Goal: Information Seeking & Learning: Learn about a topic

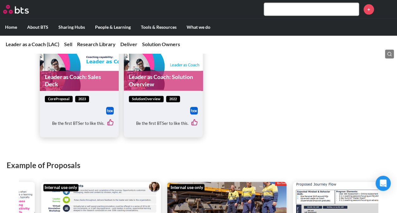
scroll to position [337, 0]
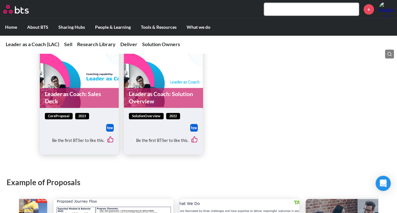
click at [191, 131] on img at bounding box center [194, 128] width 8 height 8
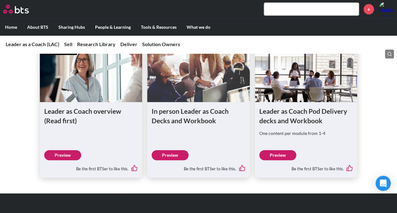
scroll to position [986, 0]
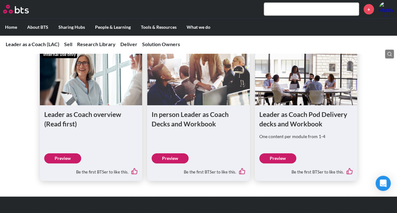
click at [174, 130] on div "In person Leader as Coach Decks and Workbook" at bounding box center [199, 122] width 94 height 24
click at [174, 120] on h1 "In person Leader as Coach Decks and Workbook" at bounding box center [199, 119] width 94 height 19
click at [163, 165] on div "Be the first BTSer to like this." at bounding box center [199, 169] width 94 height 13
click at [164, 159] on link "Preview" at bounding box center [170, 158] width 37 height 10
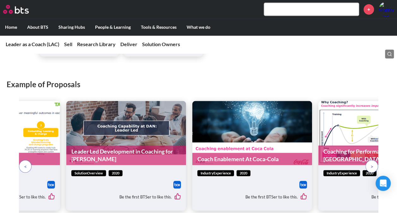
scroll to position [441, 0]
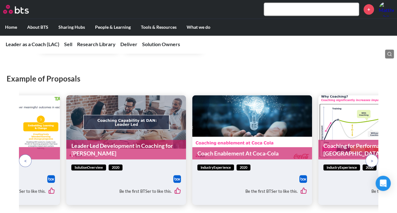
click at [372, 161] on span at bounding box center [371, 160] width 3 height 7
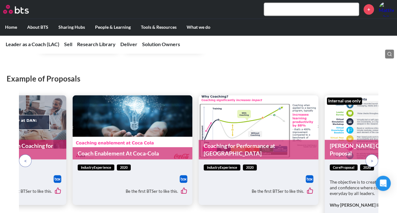
click at [372, 161] on span at bounding box center [371, 160] width 3 height 7
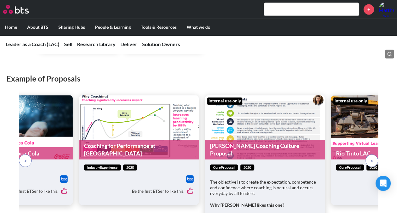
click at [372, 161] on span at bounding box center [371, 160] width 3 height 7
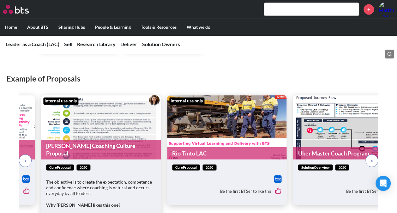
click at [372, 161] on span at bounding box center [371, 160] width 3 height 7
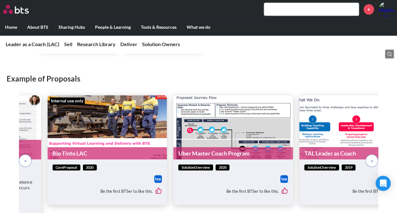
click at [372, 161] on span at bounding box center [371, 160] width 3 height 7
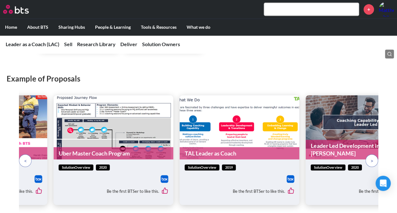
click at [372, 161] on span at bounding box center [371, 160] width 3 height 7
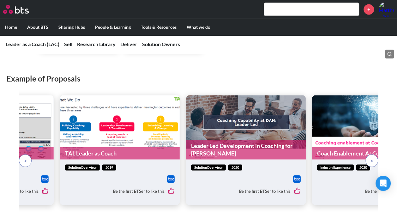
click at [372, 161] on span at bounding box center [371, 160] width 3 height 7
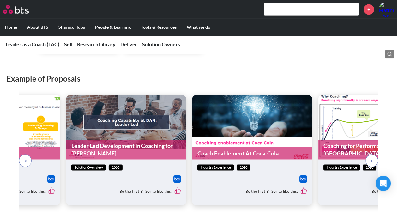
click at [372, 161] on span at bounding box center [371, 160] width 3 height 7
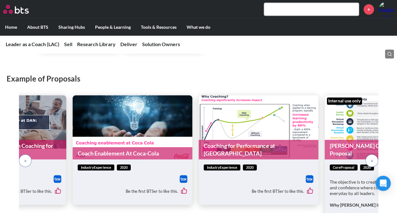
click at [372, 161] on span at bounding box center [371, 160] width 3 height 7
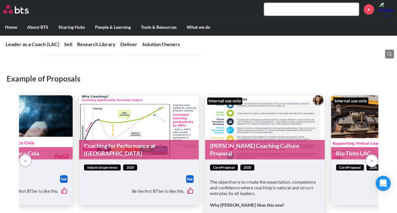
click at [372, 161] on span at bounding box center [371, 160] width 3 height 7
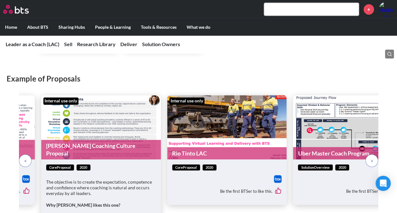
click at [372, 161] on span at bounding box center [371, 160] width 3 height 7
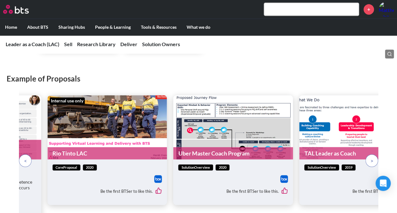
click at [372, 161] on span at bounding box center [371, 160] width 3 height 7
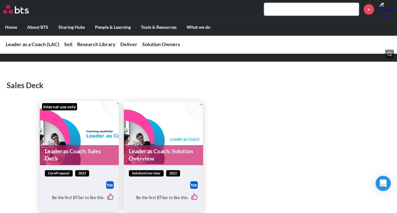
scroll to position [280, 0]
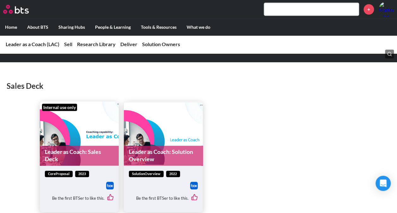
click at [78, 146] on link "Leader as Coach: Sales Deck" at bounding box center [79, 156] width 79 height 20
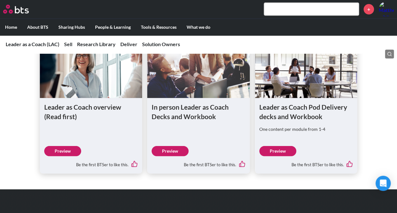
scroll to position [986, 0]
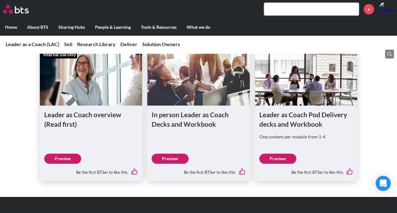
click at [67, 157] on link "Preview" at bounding box center [62, 158] width 37 height 10
click at [79, 120] on h1 "Leader as Coach overview (Read first)" at bounding box center [91, 119] width 94 height 19
click at [75, 101] on figure at bounding box center [91, 77] width 103 height 57
click at [63, 121] on h1 "Leader as Coach overview (Read first)" at bounding box center [91, 119] width 94 height 19
click at [66, 71] on figure at bounding box center [91, 77] width 103 height 57
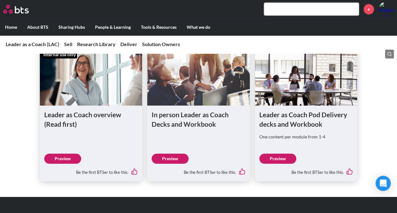
click at [66, 71] on figure at bounding box center [91, 77] width 103 height 57
click at [275, 159] on link "Preview" at bounding box center [277, 158] width 37 height 10
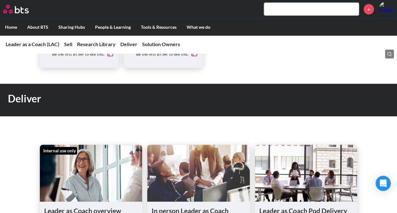
scroll to position [890, 0]
click at [130, 46] on link "Deliver" at bounding box center [128, 44] width 17 height 6
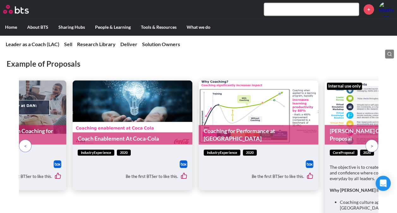
scroll to position [456, 0]
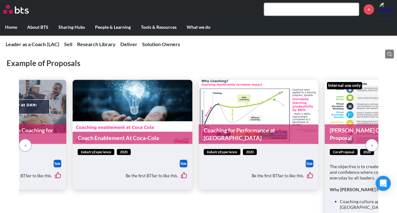
click at [23, 147] on p at bounding box center [25, 145] width 13 height 13
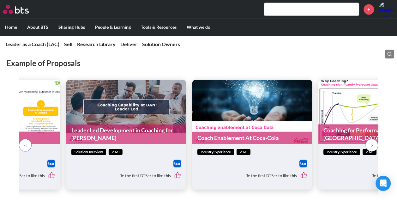
click at [23, 147] on p at bounding box center [25, 145] width 13 height 13
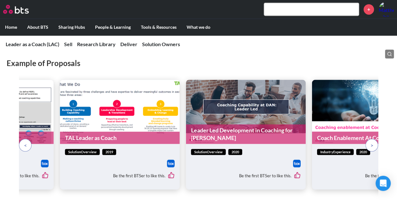
click at [23, 147] on p at bounding box center [25, 145] width 13 height 13
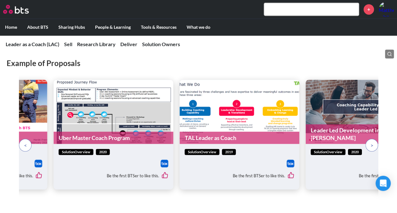
click at [23, 147] on p at bounding box center [25, 145] width 13 height 13
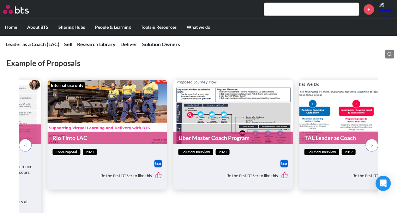
click at [23, 147] on p at bounding box center [25, 145] width 13 height 13
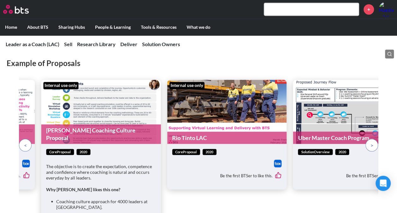
click at [23, 147] on p at bounding box center [25, 145] width 13 height 13
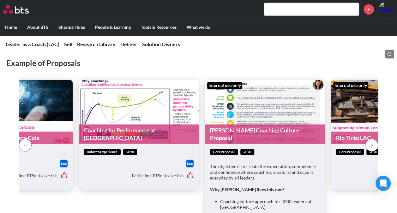
click at [23, 147] on p at bounding box center [25, 145] width 13 height 13
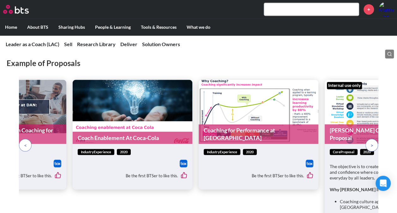
click at [23, 147] on p at bounding box center [25, 145] width 13 height 13
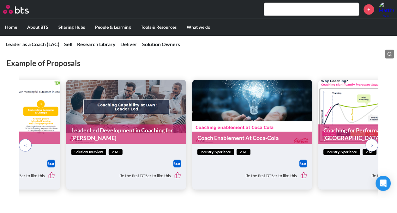
click at [23, 147] on p at bounding box center [25, 145] width 13 height 13
click at [20, 143] on p at bounding box center [25, 145] width 13 height 13
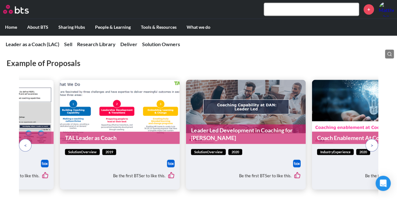
click at [20, 143] on p at bounding box center [25, 145] width 13 height 13
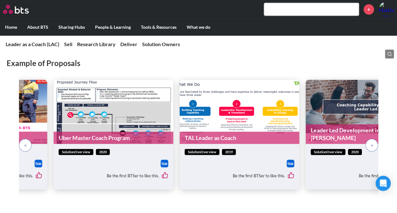
click at [20, 143] on p at bounding box center [25, 145] width 13 height 13
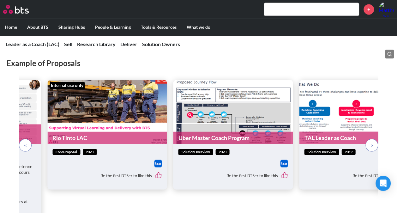
click at [20, 143] on p at bounding box center [25, 145] width 13 height 13
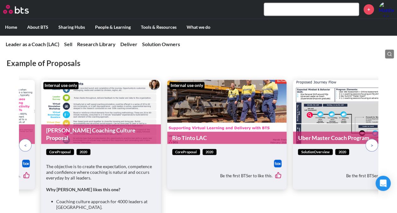
click at [20, 143] on p at bounding box center [25, 145] width 13 height 13
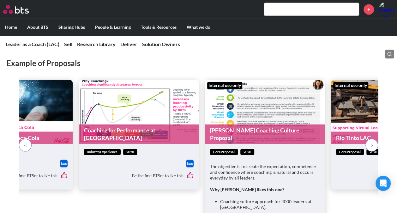
click at [20, 143] on p at bounding box center [25, 145] width 13 height 13
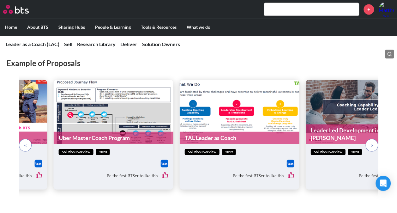
click at [126, 147] on div "solutionOverview 2020 Be the first BTSer to like this." at bounding box center [114, 166] width 120 height 45
click at [126, 88] on figure "Uber Master Coach Program" at bounding box center [114, 112] width 120 height 64
click at [128, 113] on figure "Uber Master Coach Program" at bounding box center [114, 112] width 120 height 64
drag, startPoint x: 128, startPoint y: 113, endPoint x: 107, endPoint y: 141, distance: 34.3
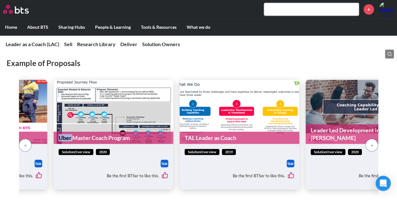
click at [107, 141] on link "Uber Master Coach Program" at bounding box center [114, 137] width 120 height 12
